Goal: Transaction & Acquisition: Purchase product/service

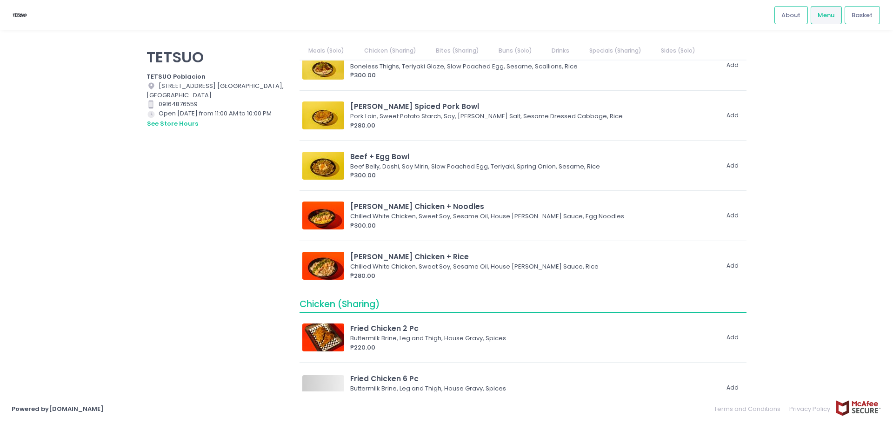
scroll to position [372, 0]
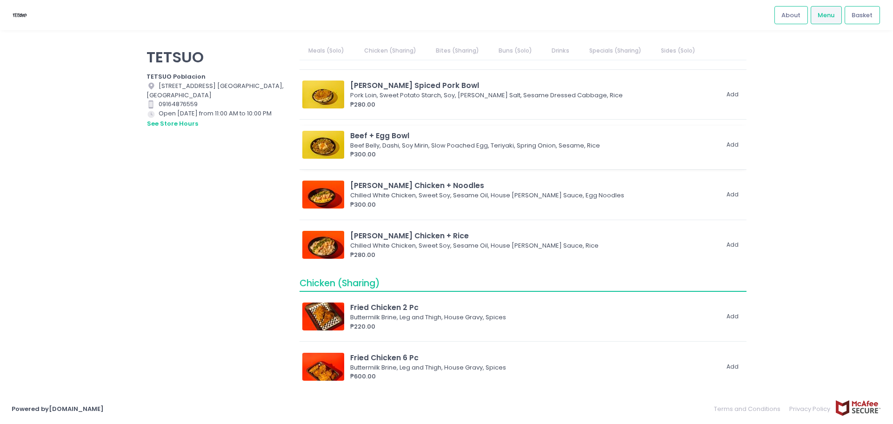
click at [371, 152] on div "₱300.00" at bounding box center [534, 154] width 368 height 9
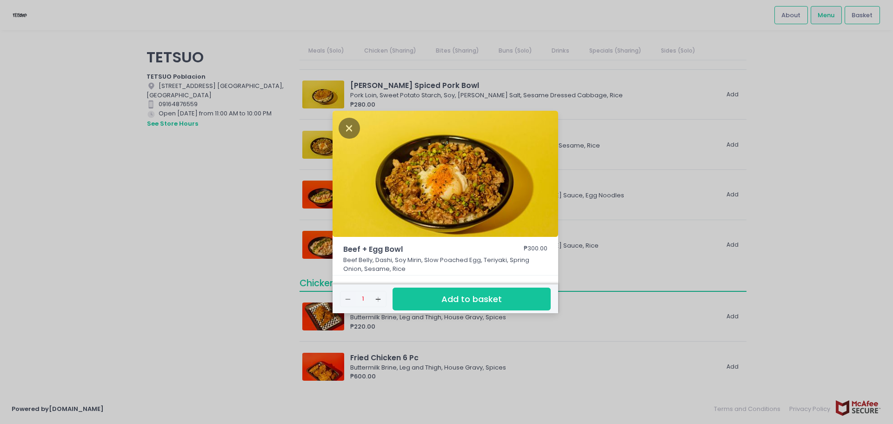
click at [663, 147] on div "Beef + Egg Bowl ₱300.00 Beef Belly, Dashi, Soy Mirin, Slow Poached Egg, Teriyak…" at bounding box center [446, 212] width 893 height 424
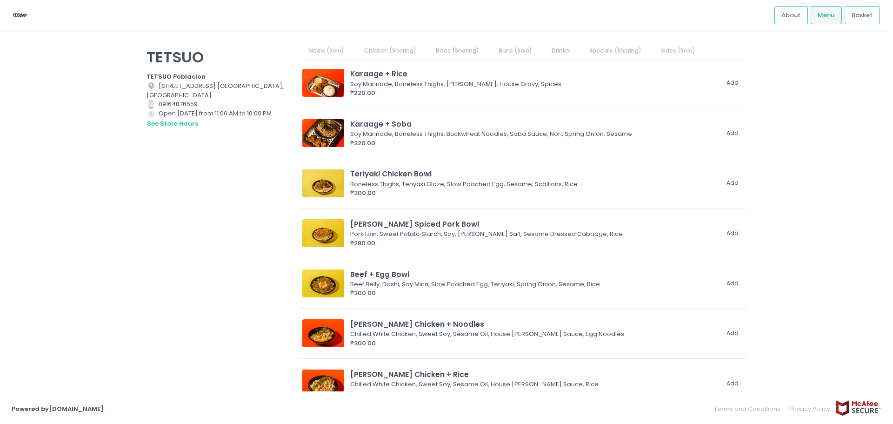
scroll to position [0, 0]
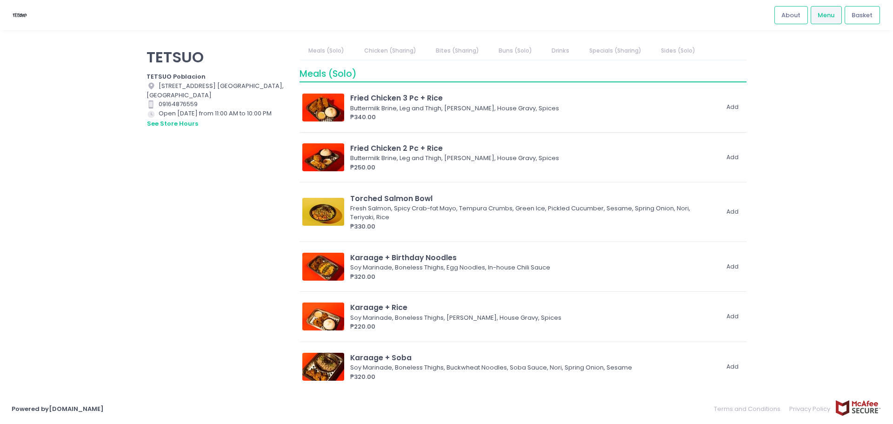
click at [413, 118] on div "₱340.00" at bounding box center [534, 117] width 368 height 9
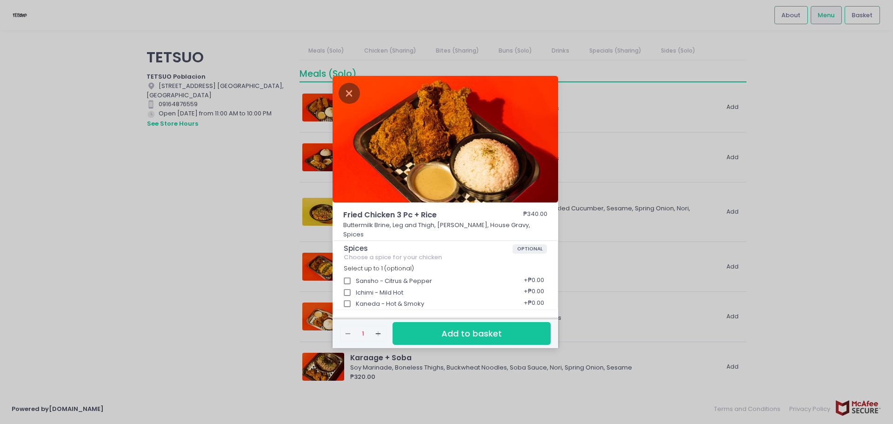
click at [615, 167] on div "Fried Chicken 3 Pc + Rice ₱340.00 Buttermilk Brine, Leg and Thigh, [PERSON_NAME…" at bounding box center [446, 212] width 893 height 424
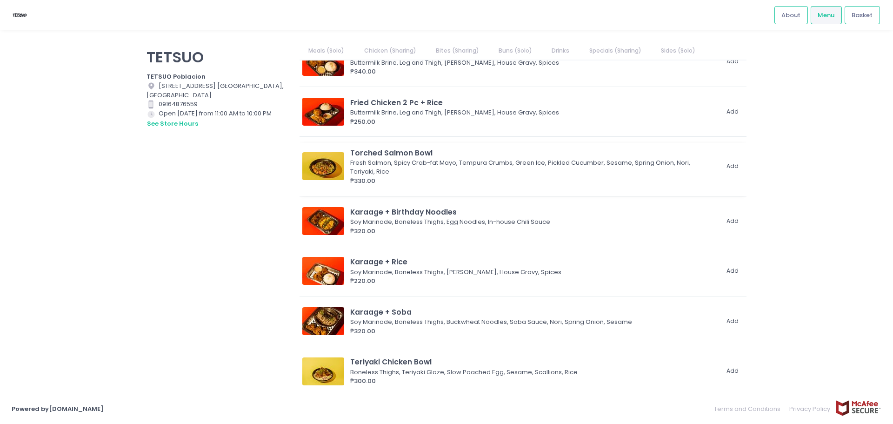
scroll to position [47, 0]
click at [394, 214] on div "Karaage + Birthday Noodles" at bounding box center [534, 211] width 368 height 11
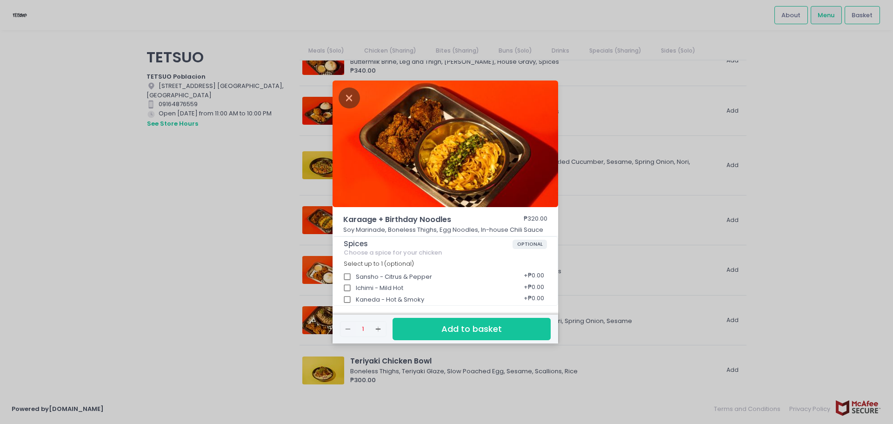
click at [621, 146] on div "Karaage + Birthday Noodles ₱320.00 Soy Marinade, Boneless Thighs, Egg Noodles, …" at bounding box center [446, 212] width 893 height 424
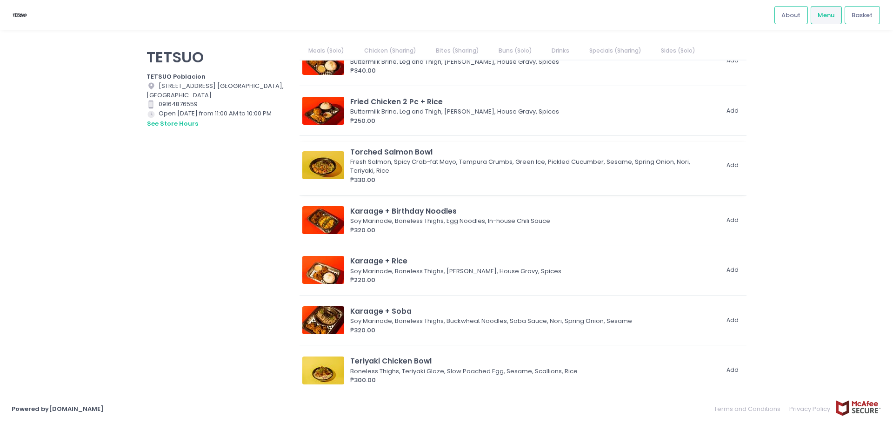
click at [449, 160] on div "Fresh Salmon, Spicy Crab-fat Mayo, Tempura Crumbs, Green Ice, Pickled Cucumber,…" at bounding box center [532, 166] width 365 height 18
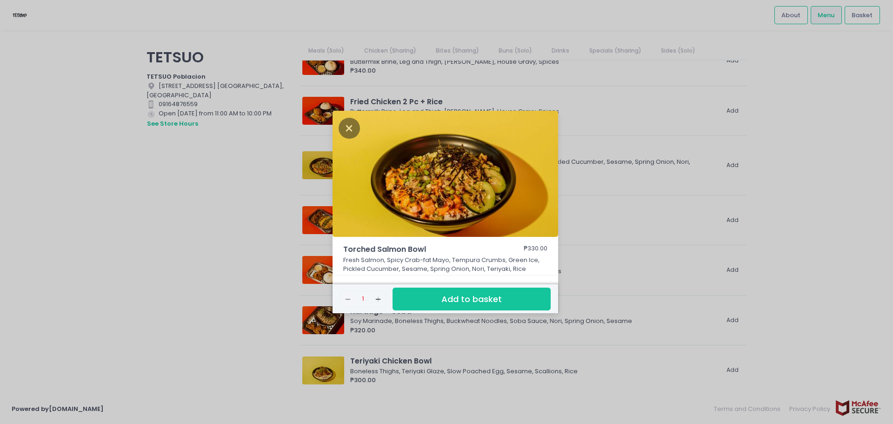
click at [604, 120] on div "Torched Salmon Bowl ₱330.00 Fresh Salmon, Spicy Crab-fat Mayo, Tempura Crumbs, …" at bounding box center [446, 212] width 893 height 424
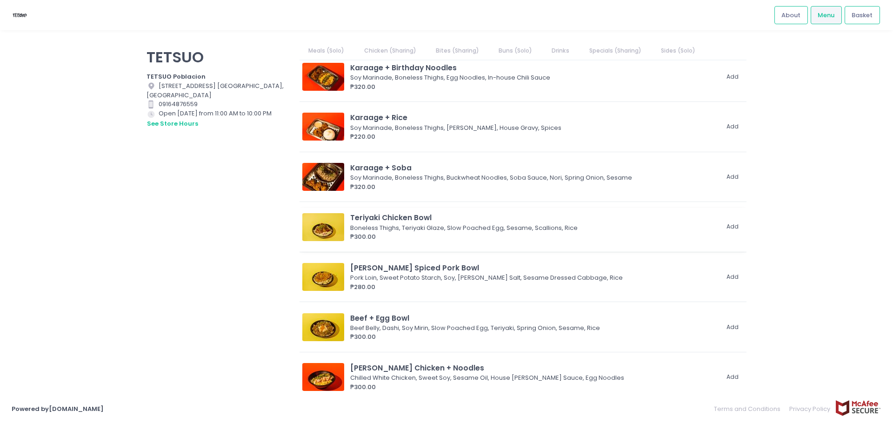
scroll to position [233, 0]
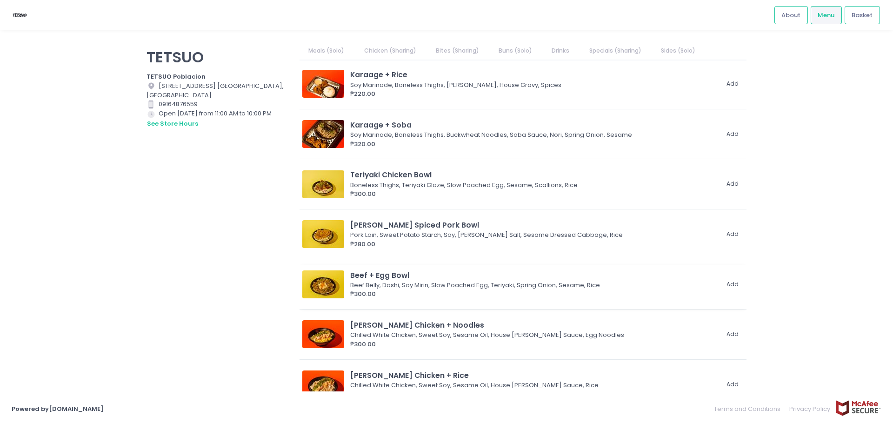
click at [421, 275] on div "Beef + Egg Bowl" at bounding box center [534, 275] width 368 height 11
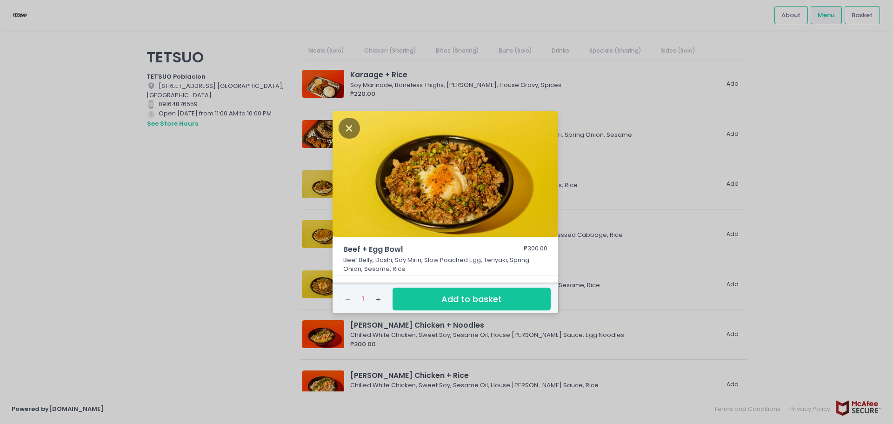
click at [618, 198] on div "Beef + Egg Bowl ₱300.00 Beef Belly, Dashi, Soy Mirin, Slow Poached Egg, Teriyak…" at bounding box center [446, 212] width 893 height 424
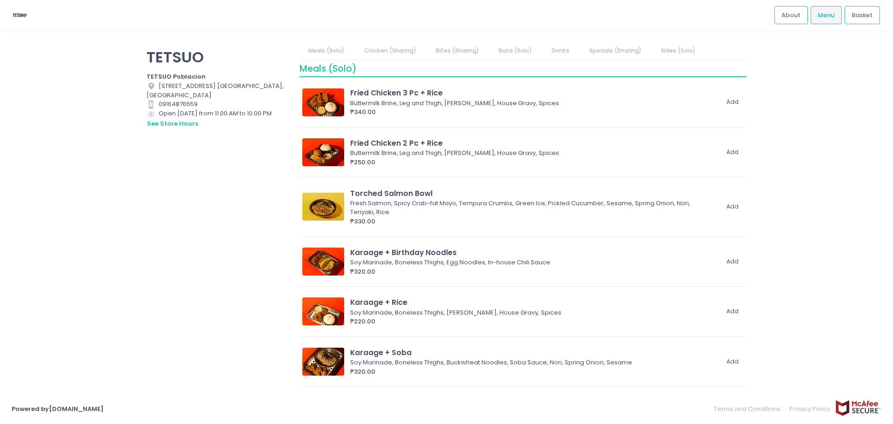
scroll to position [0, 0]
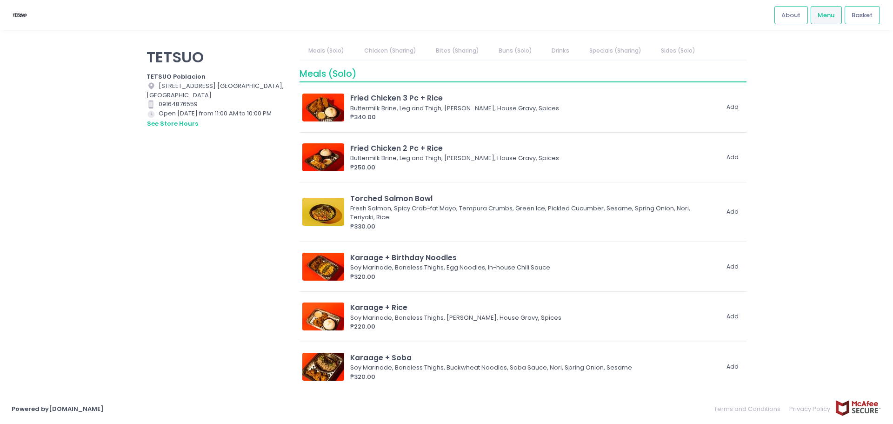
click at [422, 114] on div "₱340.00" at bounding box center [534, 117] width 368 height 9
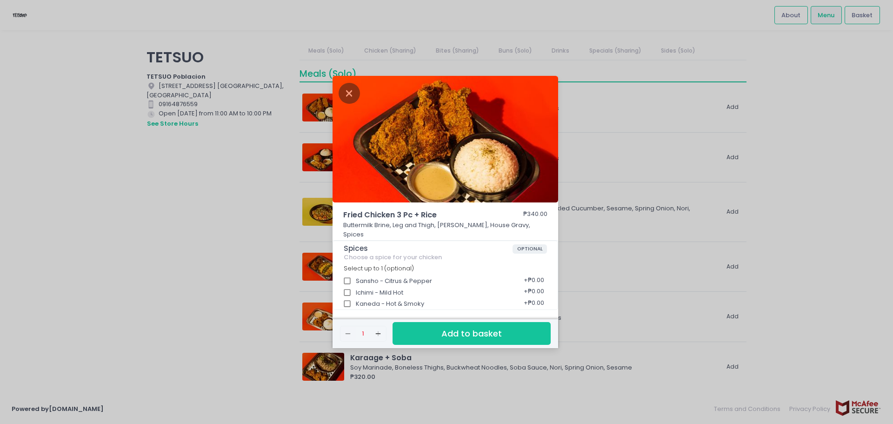
click at [588, 103] on div "Fried Chicken 3 Pc + Rice ₱340.00 Buttermilk Brine, Leg and Thigh, [PERSON_NAME…" at bounding box center [446, 212] width 893 height 424
